Goal: Task Accomplishment & Management: Use online tool/utility

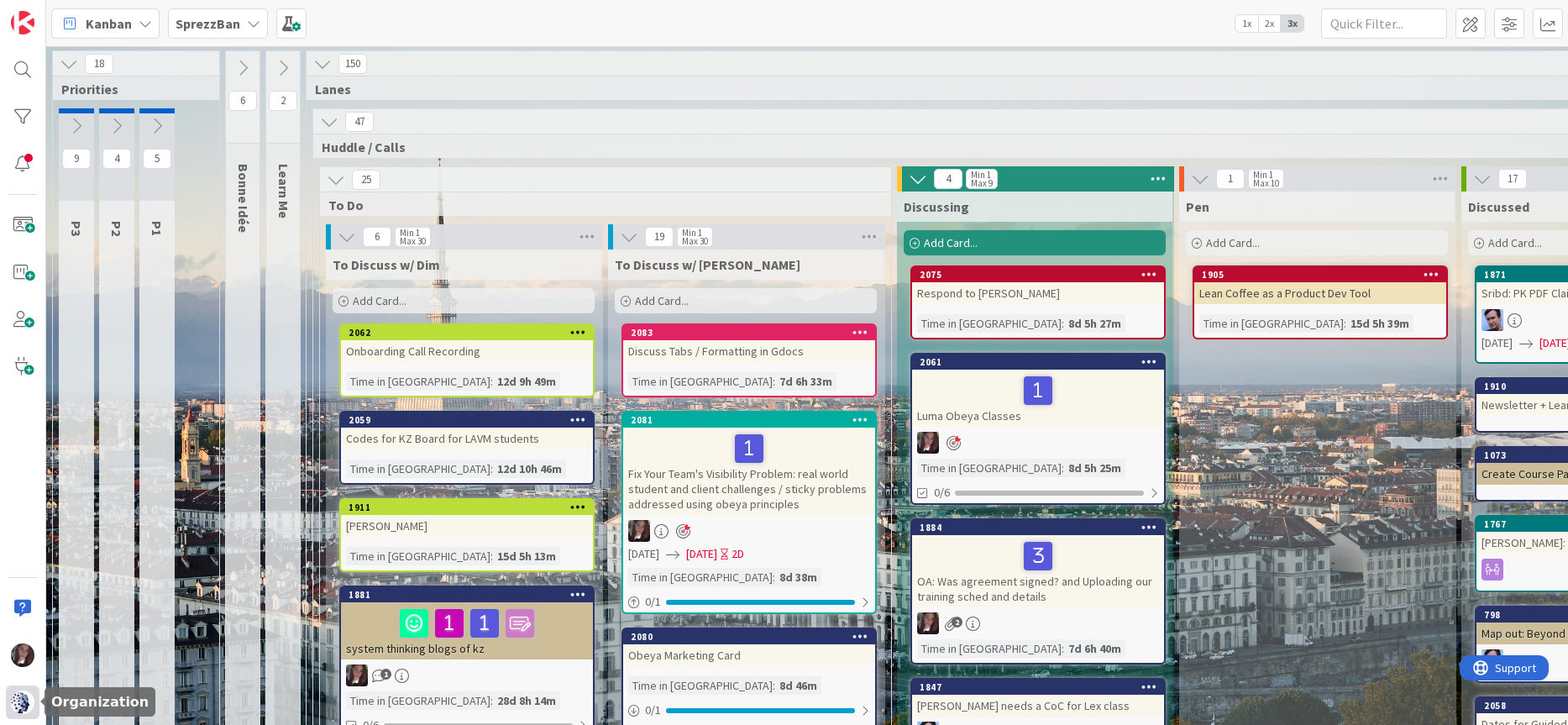
click at [19, 704] on img at bounding box center [23, 703] width 24 height 24
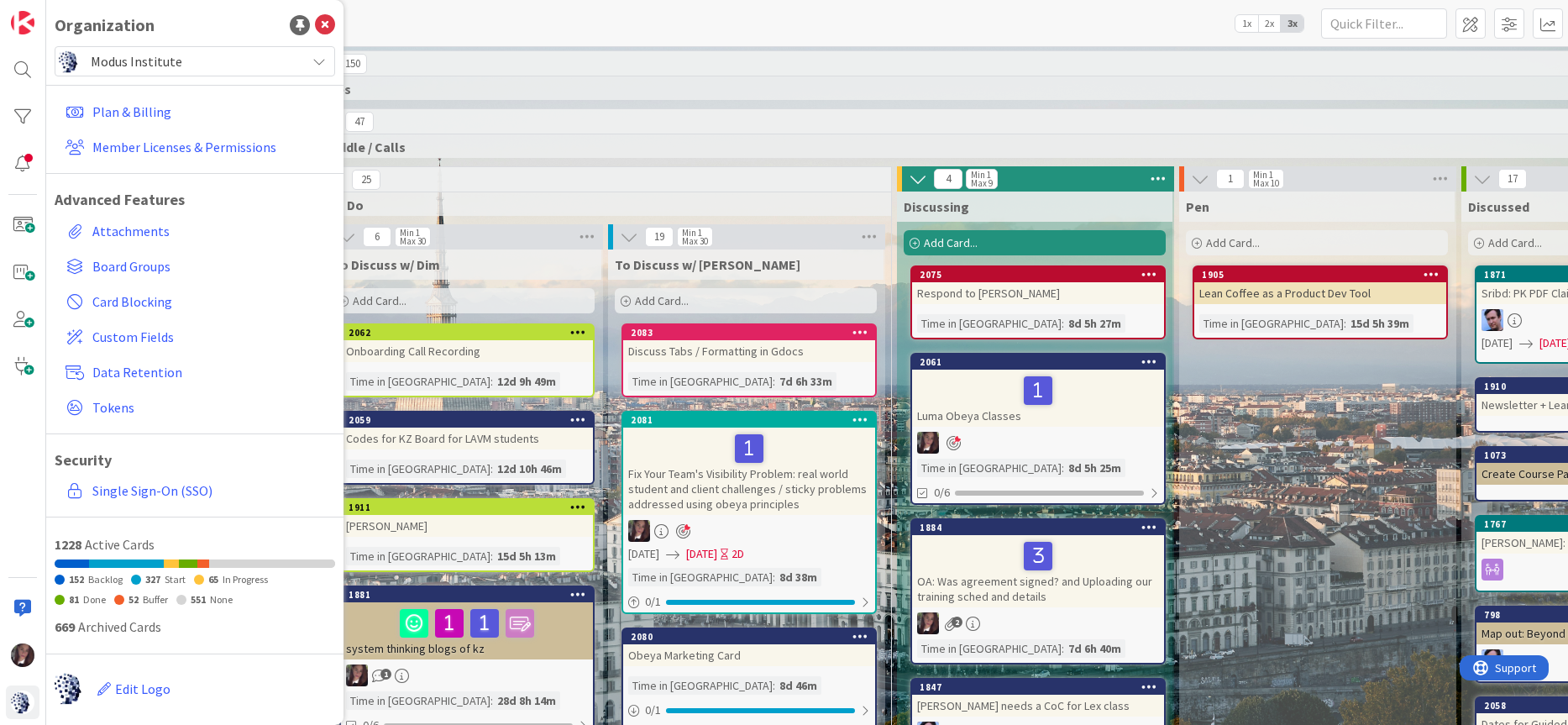
click at [125, 55] on span "Modus Institute" at bounding box center [194, 62] width 207 height 24
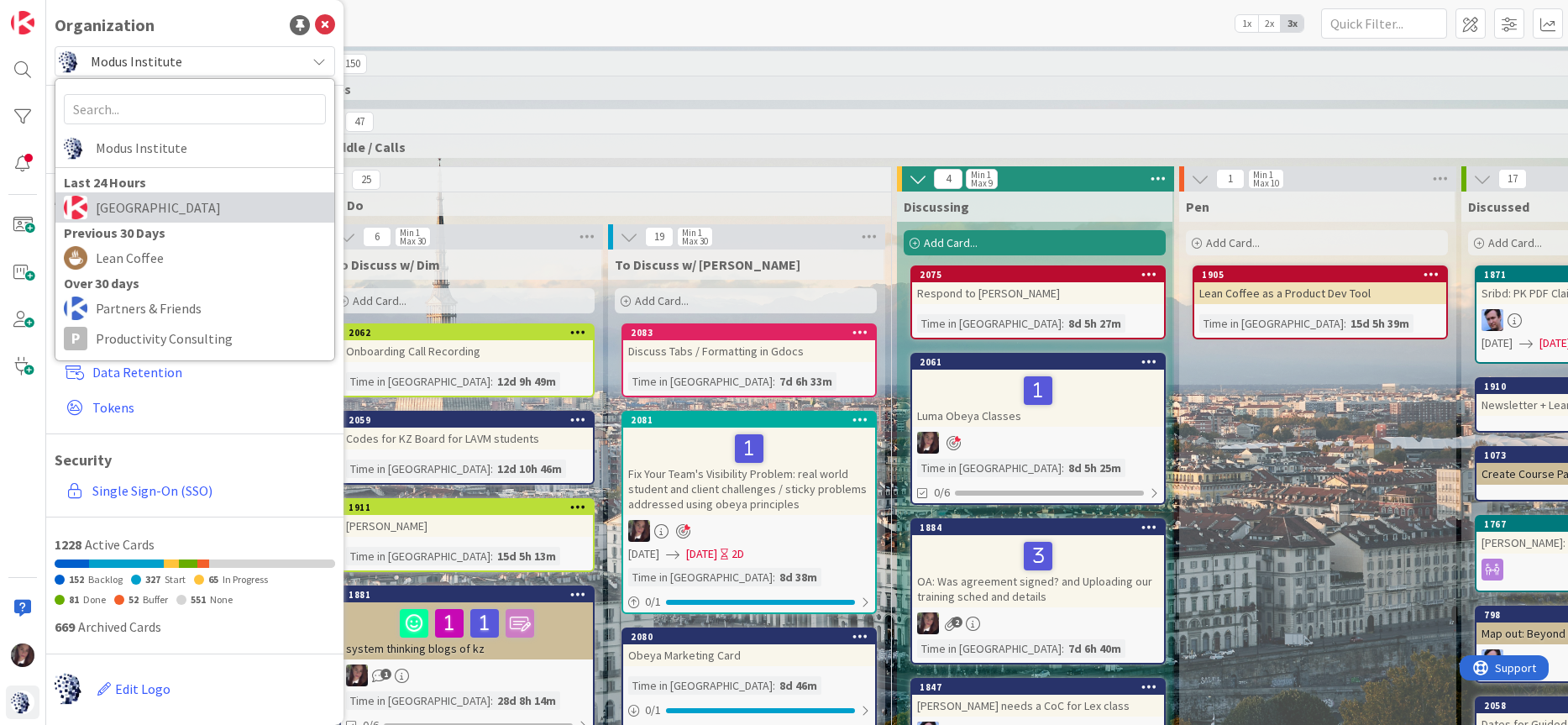
click at [116, 209] on span "[GEOGRAPHIC_DATA]" at bounding box center [210, 207] width 230 height 25
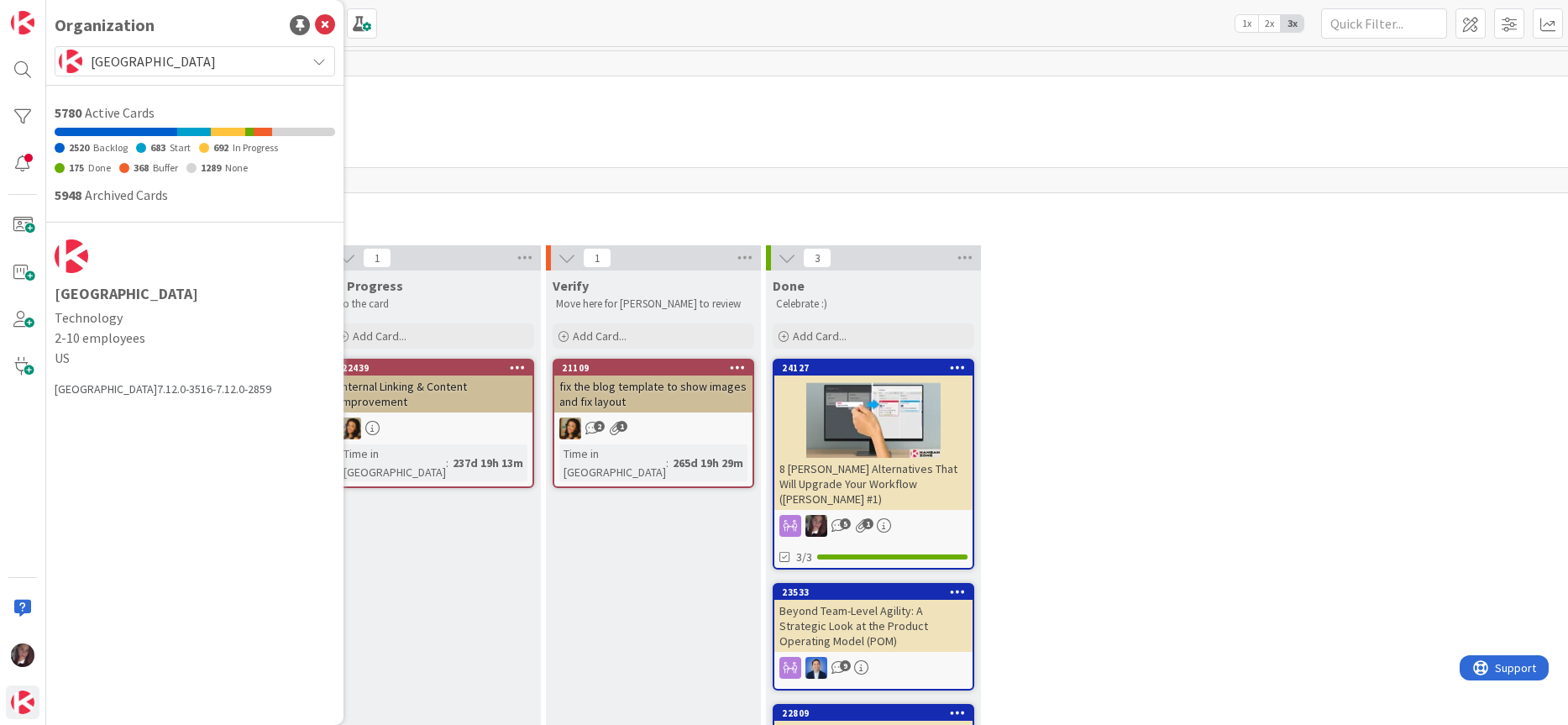
click at [460, 109] on div "123 Blogs Blogs (paid, guest)" at bounding box center [873, 138] width 1553 height 59
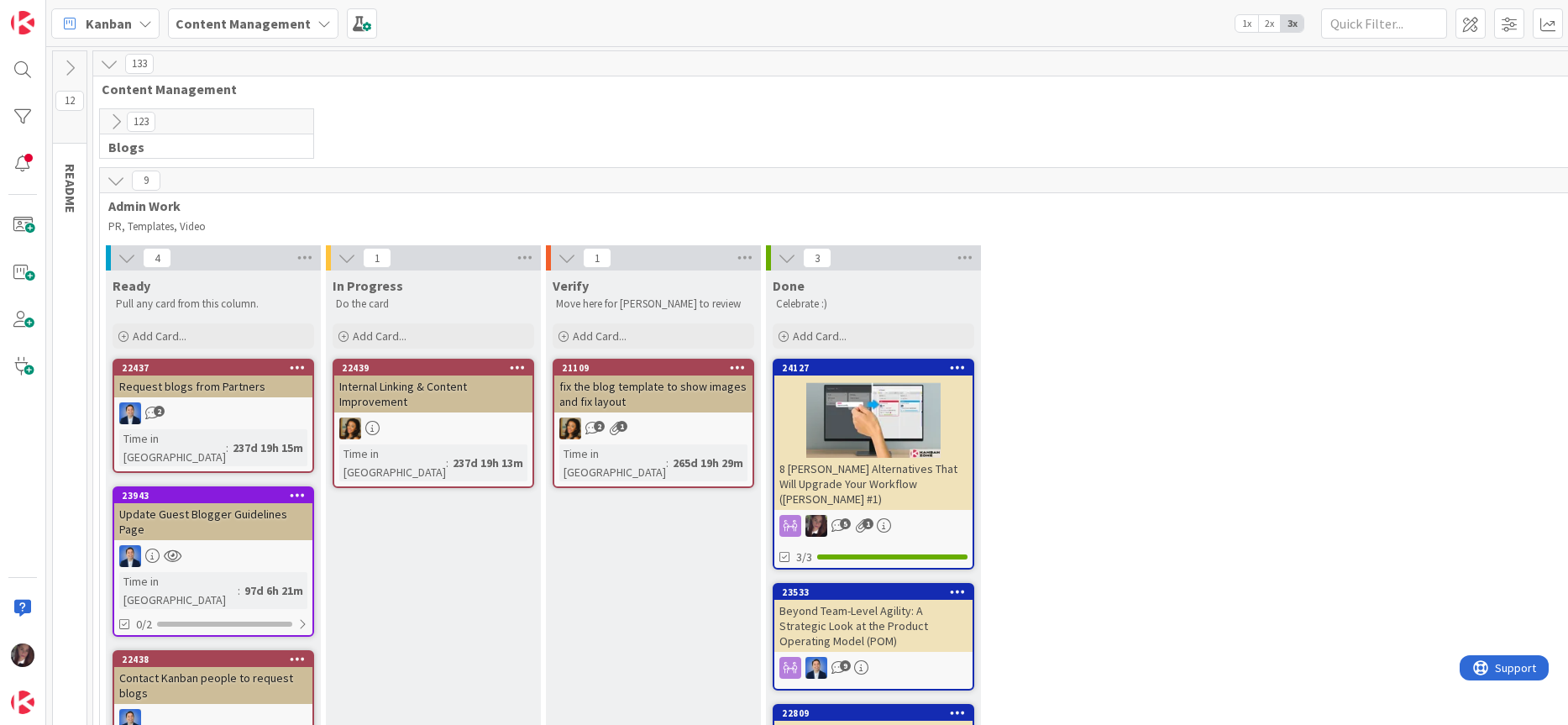
click at [272, 24] on b "Content Management" at bounding box center [243, 24] width 135 height 17
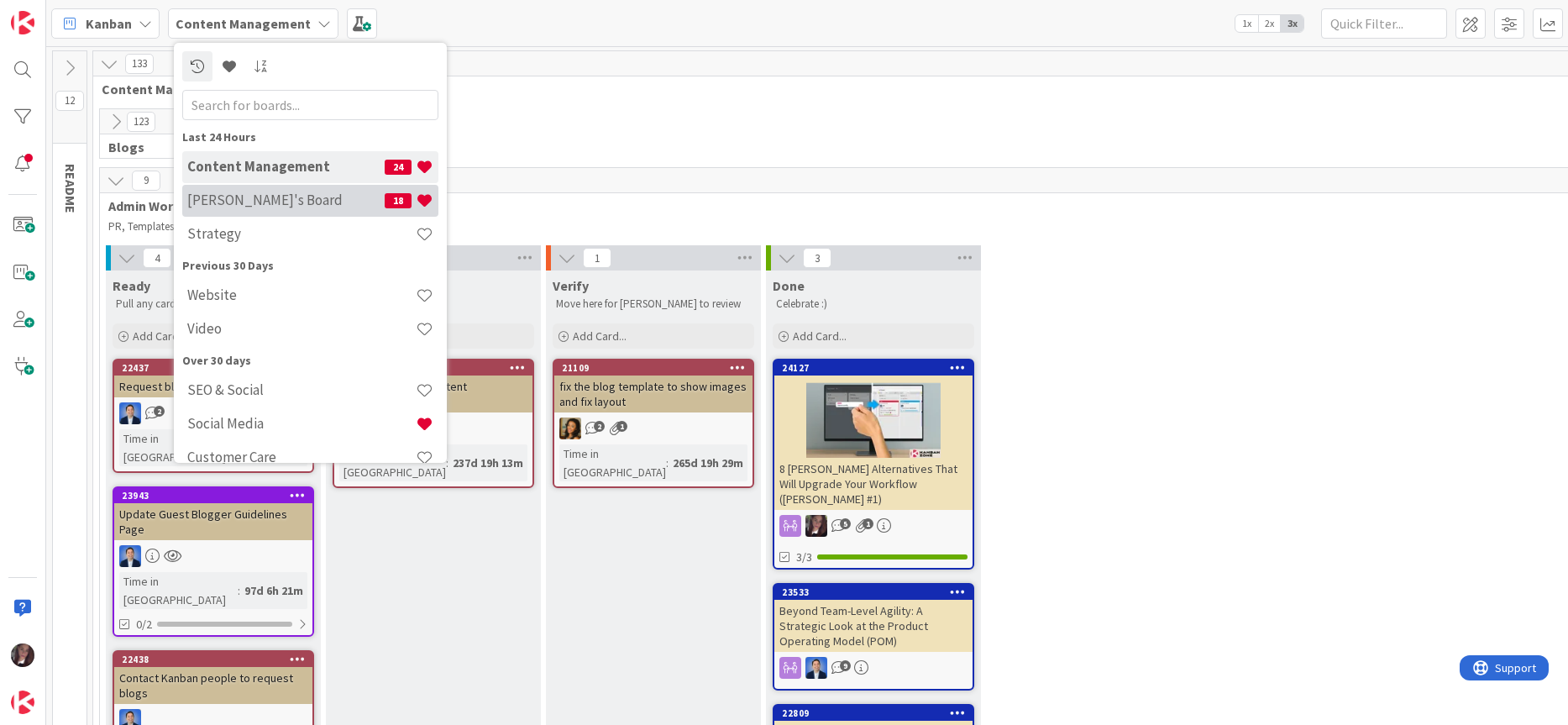
click at [222, 198] on h4 "[PERSON_NAME]'s Board" at bounding box center [285, 200] width 197 height 17
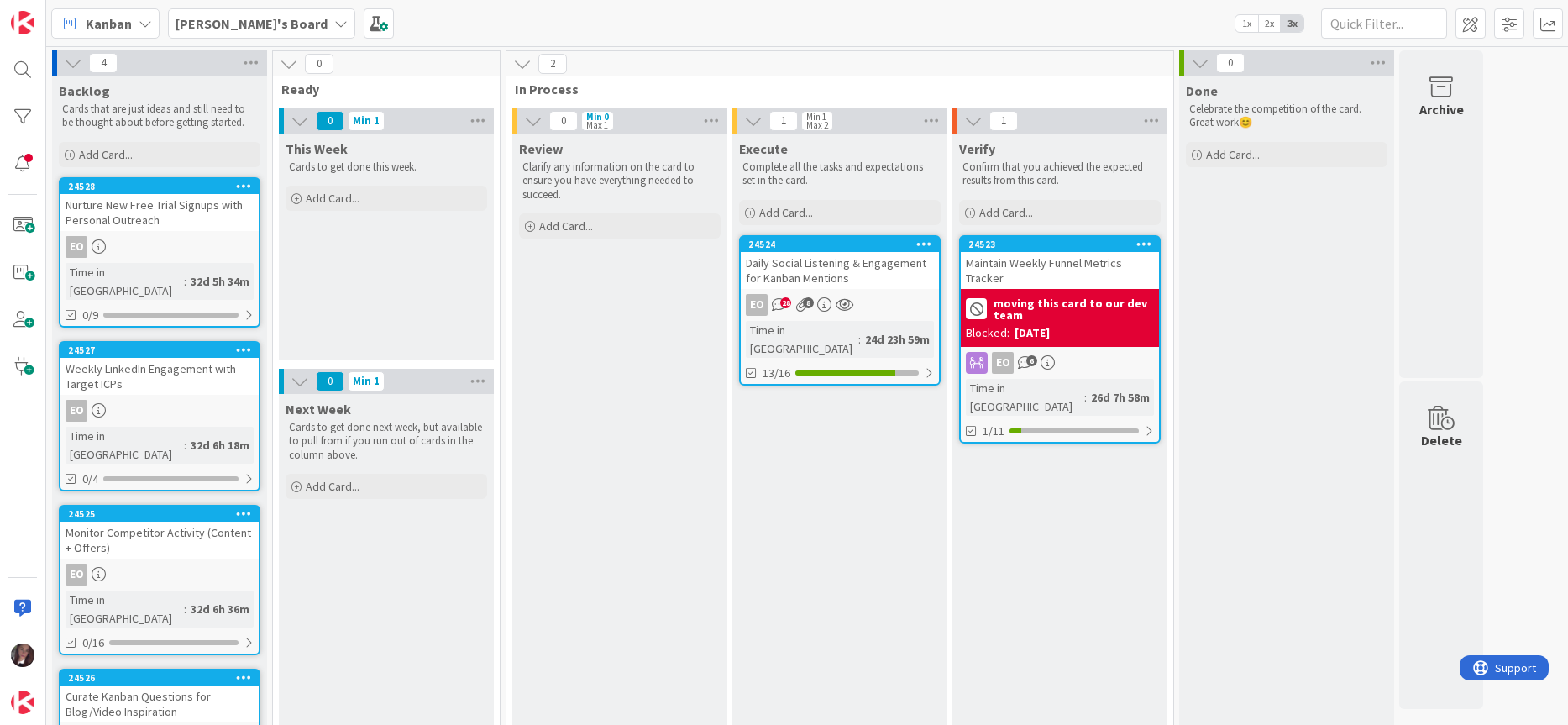
click at [818, 264] on div "Daily Social Listening & Engagement for Kanban Mentions" at bounding box center [840, 270] width 198 height 37
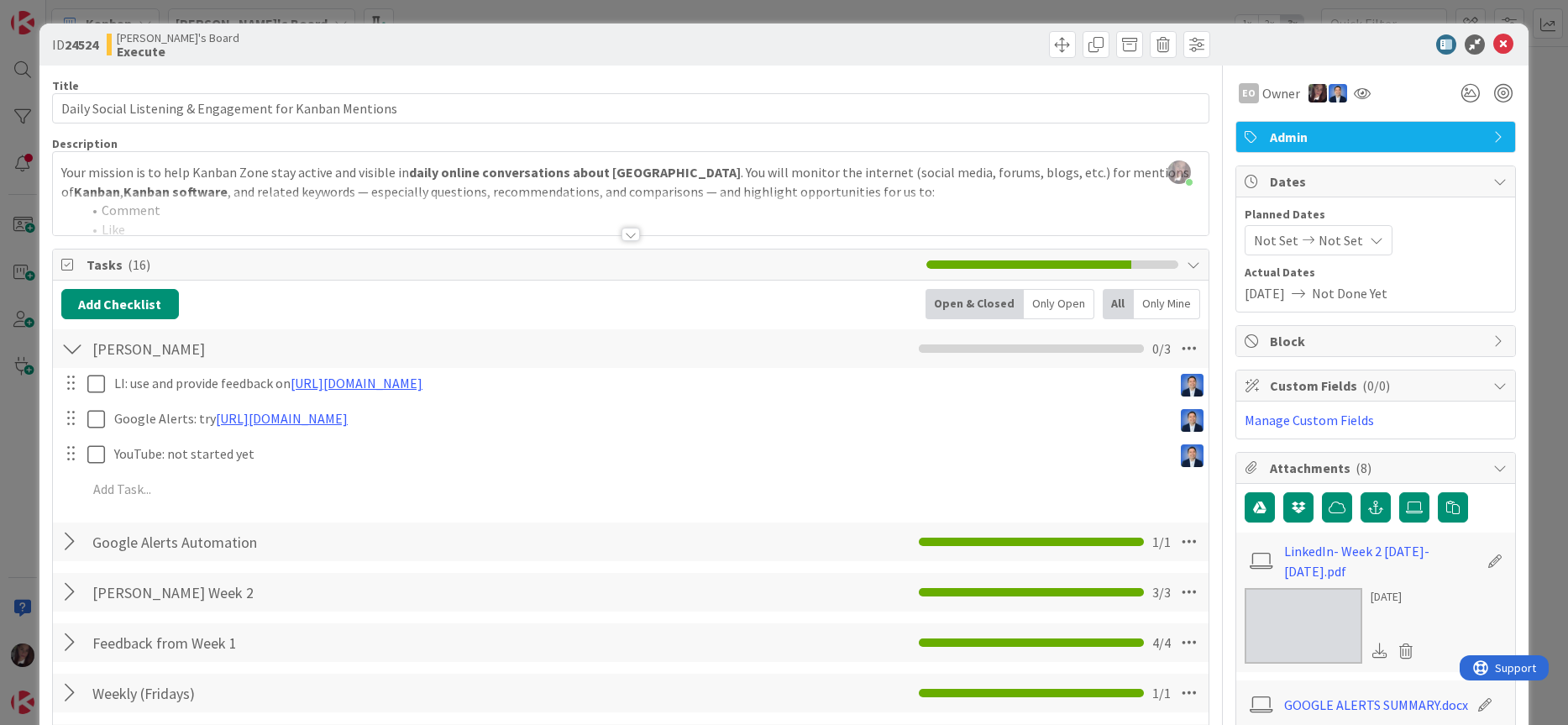
click at [178, 214] on div at bounding box center [631, 214] width 1156 height 43
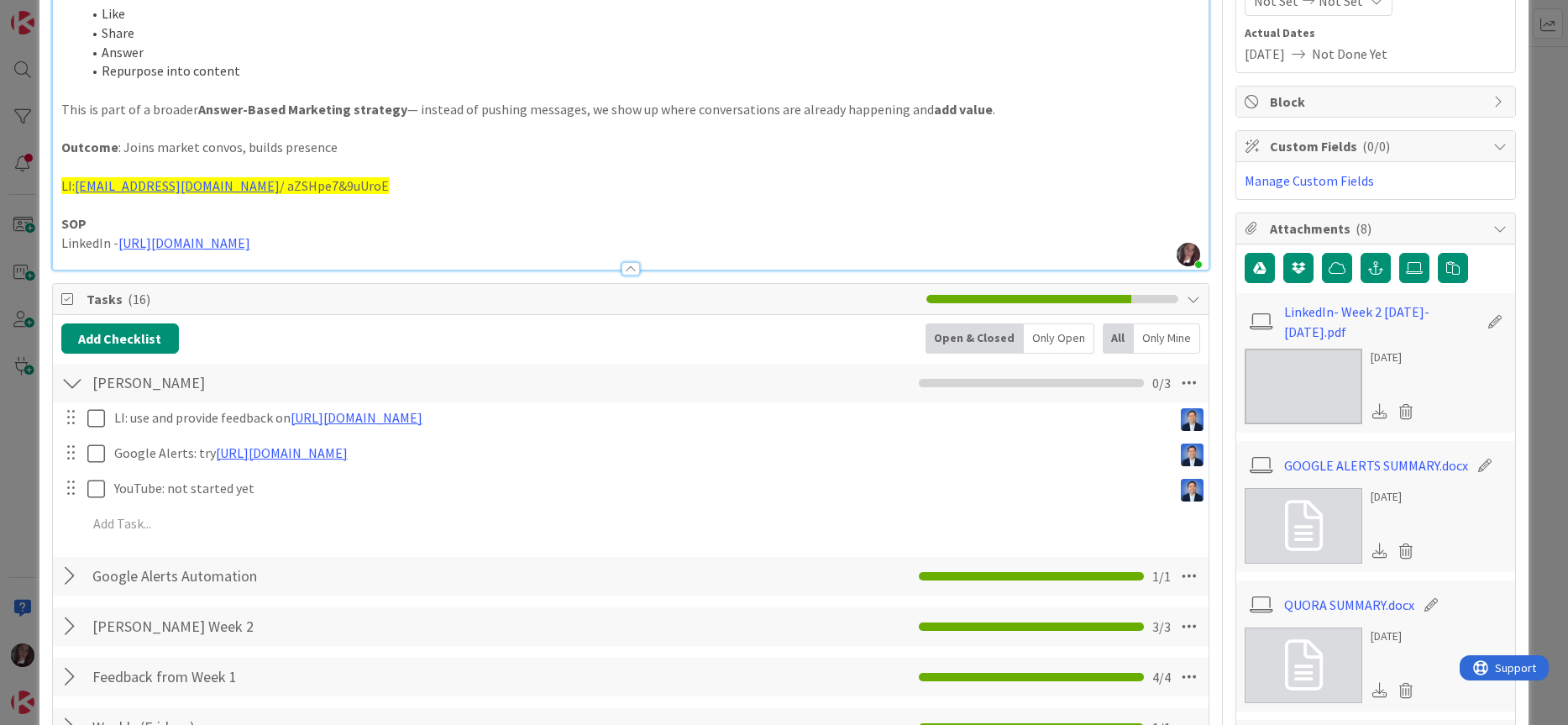
scroll to position [241, 0]
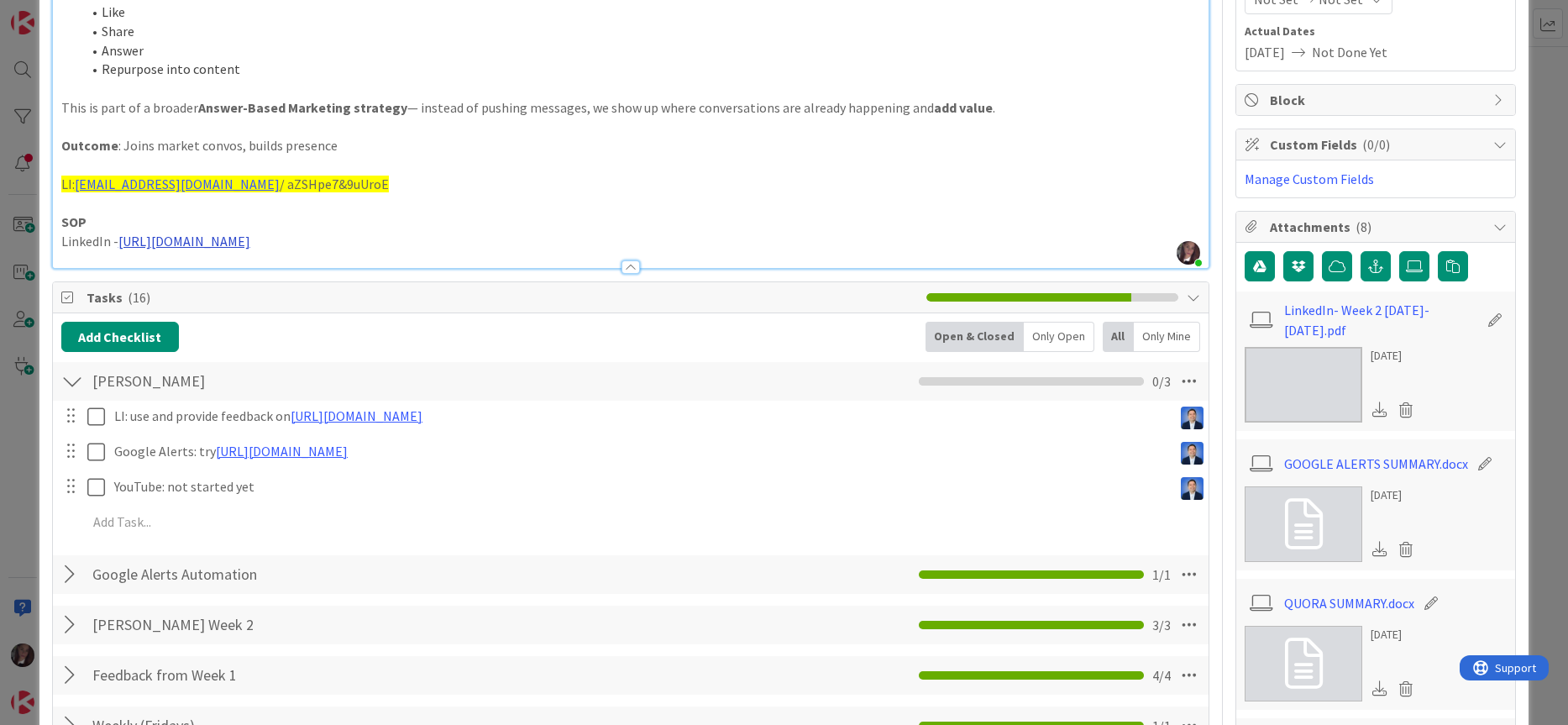
click at [250, 244] on link "[URL][DOMAIN_NAME]" at bounding box center [185, 241] width 132 height 17
click at [466, 266] on link "[URL][DOMAIN_NAME]" at bounding box center [444, 274] width 115 height 22
